Goal: Task Accomplishment & Management: Use online tool/utility

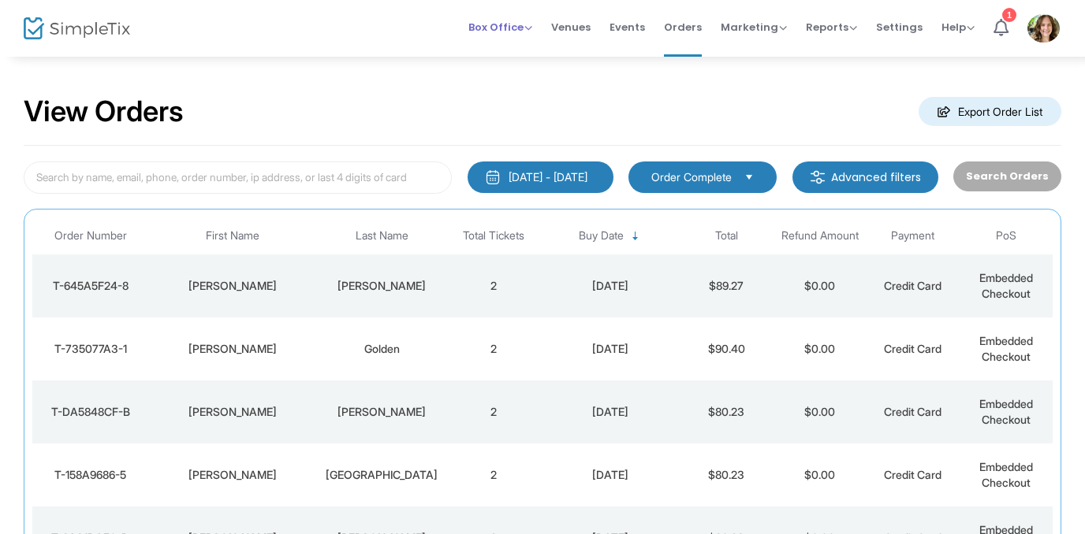
click at [532, 27] on span "Box Office" at bounding box center [500, 27] width 64 height 15
click at [535, 48] on li "Sell Tickets" at bounding box center [524, 53] width 113 height 31
